Goal: Task Accomplishment & Management: Manage account settings

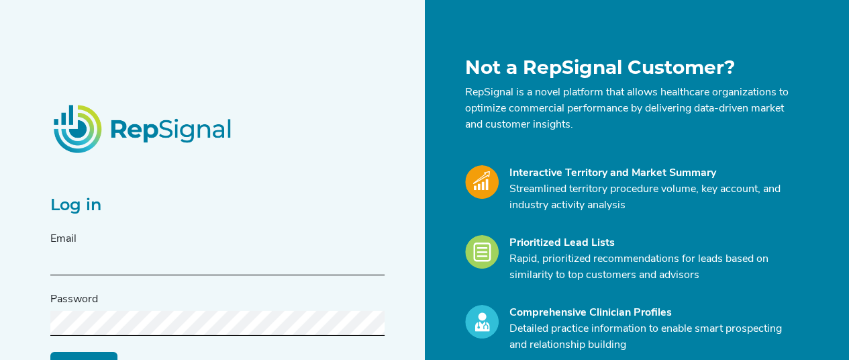
click at [168, 252] on input "text" at bounding box center [217, 262] width 334 height 25
type input "[PERSON_NAME][EMAIL_ADDRESS][DOMAIN_NAME]"
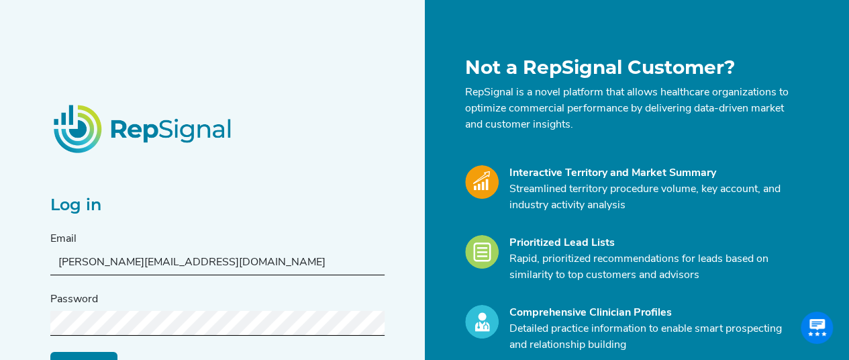
click at [50, 351] on input "Log in" at bounding box center [83, 364] width 67 height 26
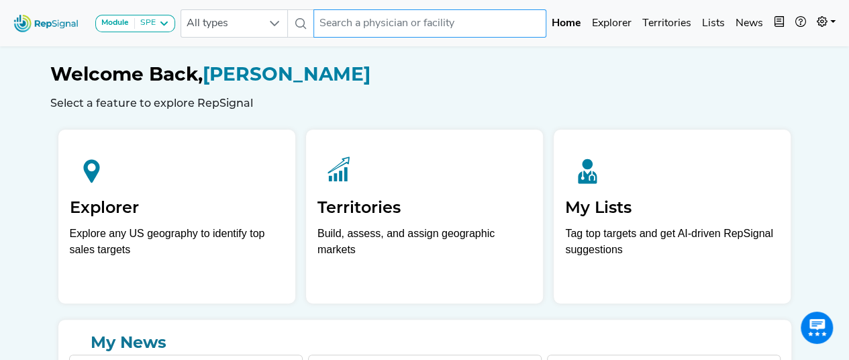
click at [377, 21] on input "text" at bounding box center [429, 23] width 233 height 28
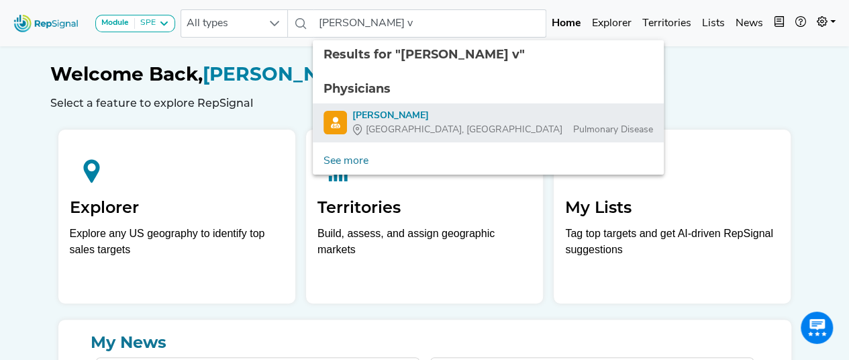
click at [425, 113] on div "[PERSON_NAME]" at bounding box center [502, 116] width 301 height 14
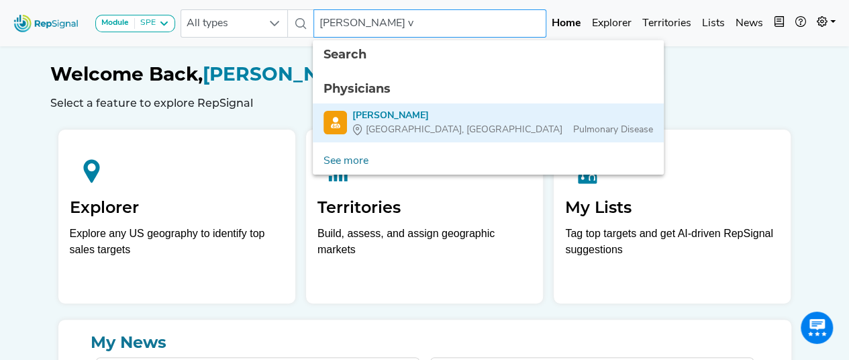
type input "[PERSON_NAME]"
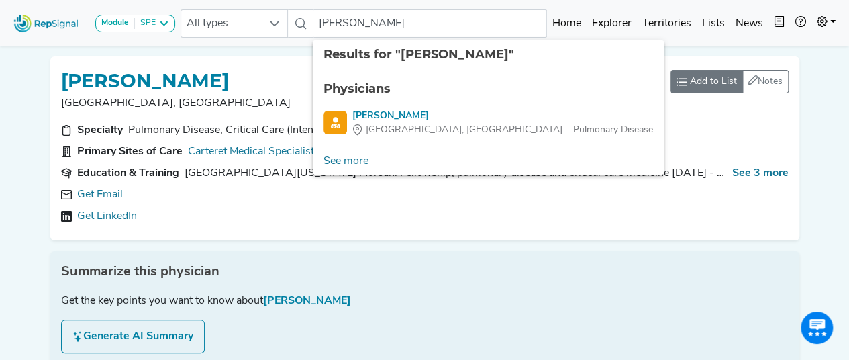
click at [714, 85] on span "Add to List" at bounding box center [713, 82] width 47 height 14
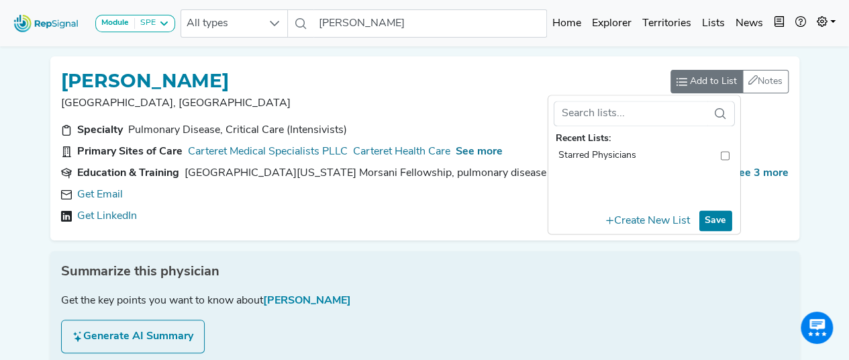
click at [722, 155] on input "toolbar" at bounding box center [724, 155] width 9 height 14
checkbox input "true"
click at [718, 223] on button "Save" at bounding box center [715, 220] width 33 height 21
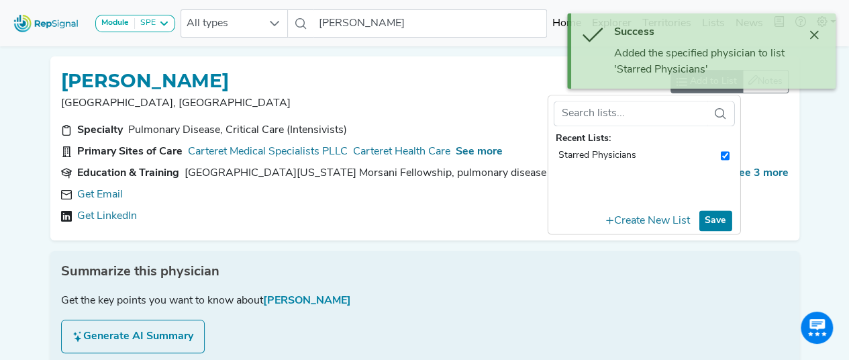
click at [314, 72] on div "[PERSON_NAME]" at bounding box center [365, 80] width 609 height 26
